Goal: Task Accomplishment & Management: Manage account settings

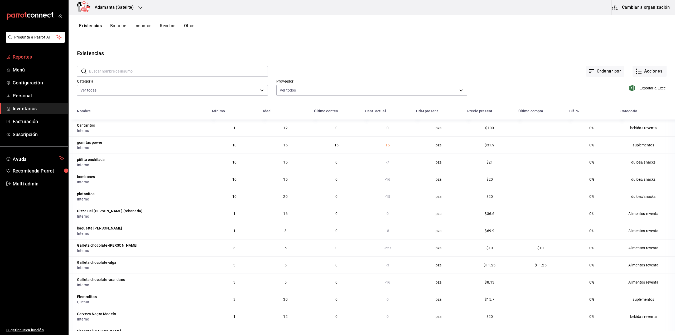
click at [25, 59] on span "Reportes" at bounding box center [38, 56] width 51 height 7
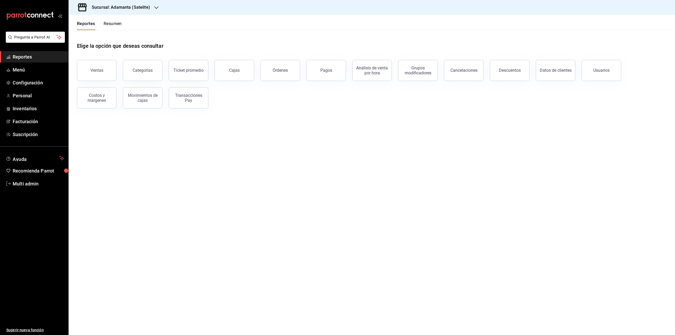
click at [118, 11] on div "Sucursal: Adamanta (Satelite)" at bounding box center [117, 7] width 88 height 15
click at [157, 27] on div at bounding box center [337, 167] width 675 height 335
click at [104, 24] on button "Resumen" at bounding box center [113, 25] width 18 height 9
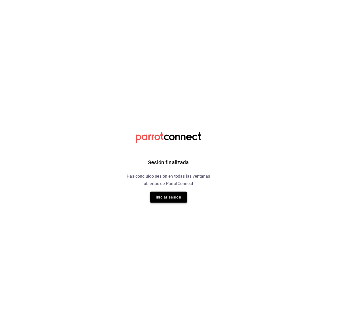
click at [173, 197] on button "Iniciar sesión" at bounding box center [168, 196] width 37 height 11
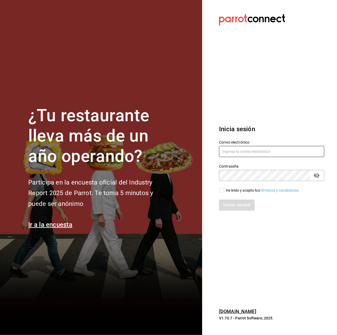
click at [246, 150] on input "text" at bounding box center [271, 151] width 105 height 11
type input "fe.iitzelrios@gmail.com"
click at [244, 188] on div "He leído y acepto los Términos y condiciones." at bounding box center [263, 190] width 74 height 6
click at [224, 188] on input "He leído y acepto los Términos y condiciones." at bounding box center [221, 190] width 5 height 5
checkbox input "true"
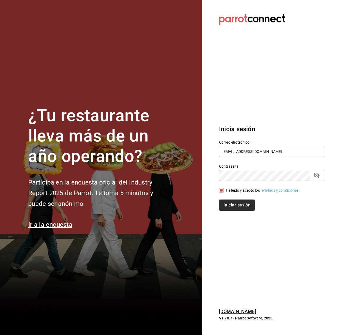
click at [243, 204] on button "Iniciar sesión" at bounding box center [237, 204] width 36 height 11
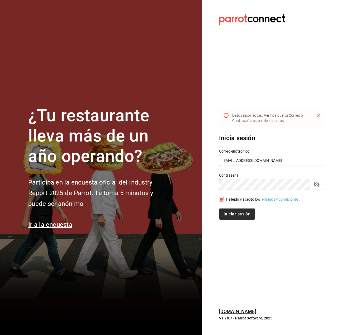
click at [234, 212] on button "Iniciar sesión" at bounding box center [237, 213] width 36 height 11
click at [320, 188] on div "Contraseña" at bounding box center [271, 184] width 105 height 11
click at [319, 185] on icon "passwordField" at bounding box center [316, 184] width 6 height 6
click at [290, 235] on section "Datos incorrectos. Verifica que tu Correo o Contraseña estén bien escritos. Ini…" at bounding box center [269, 167] width 135 height 335
click at [227, 161] on input "fe.iitzelrios@gmail.com" at bounding box center [271, 160] width 105 height 11
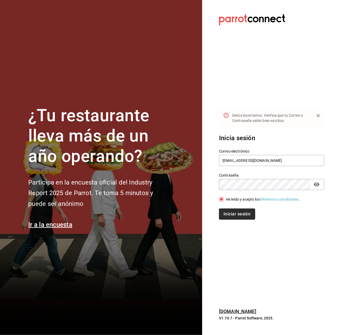
click at [236, 215] on button "Iniciar sesión" at bounding box center [237, 213] width 36 height 11
click at [248, 213] on button "Iniciar sesión" at bounding box center [237, 213] width 36 height 11
click at [226, 161] on input "fe.itzelrios@gmail.com" at bounding box center [271, 160] width 105 height 11
type input "fer.itzelrios@gmail.com"
click at [230, 215] on button "Iniciar sesión" at bounding box center [237, 213] width 36 height 11
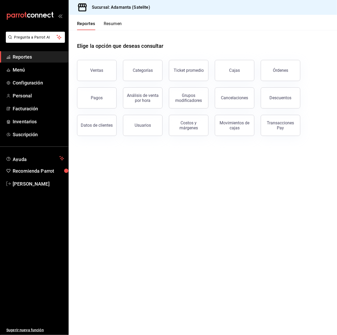
click at [110, 24] on button "Resumen" at bounding box center [113, 25] width 18 height 9
